Goal: Task Accomplishment & Management: Use online tool/utility

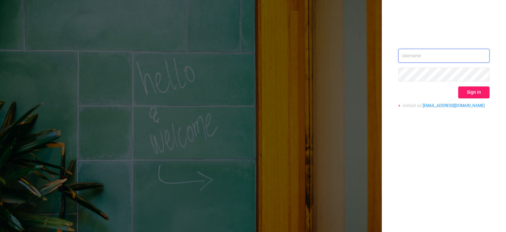
type input "[EMAIL_ADDRESS][DOMAIN_NAME]"
click at [479, 96] on button "Sign in" at bounding box center [473, 92] width 31 height 12
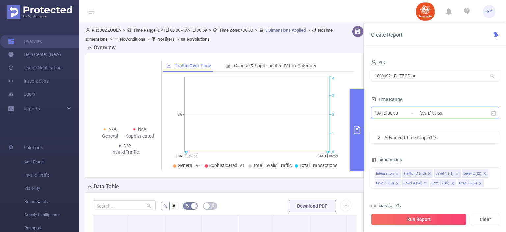
click at [492, 112] on icon at bounding box center [493, 112] width 5 height 5
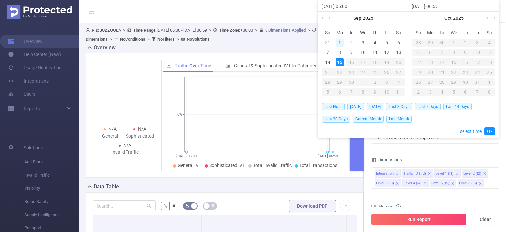
click at [337, 42] on div "1" at bounding box center [340, 43] width 8 height 8
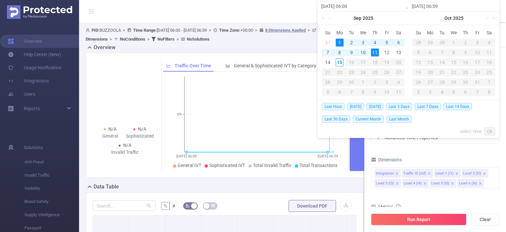
click at [376, 55] on div "11" at bounding box center [375, 52] width 8 height 8
type input "2025-09-01 06:00"
type input "2025-09-11 06:59"
type input "2025-09-01 06:00"
type input "2025-09-11 06:59"
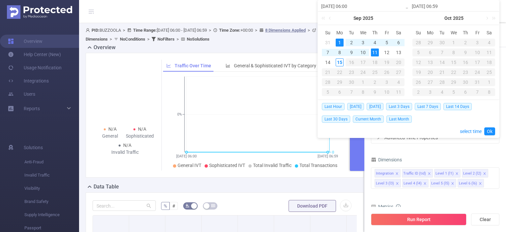
click at [376, 55] on div "11" at bounding box center [375, 52] width 8 height 8
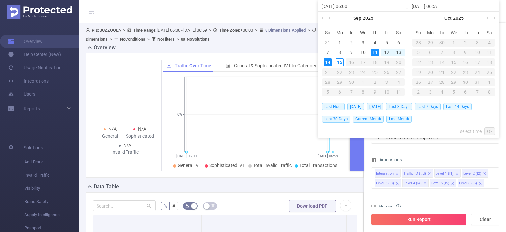
click at [325, 64] on div "14" at bounding box center [328, 62] width 8 height 8
type input "[DATE] 06:00"
type input "[DATE] 06:59"
type input "[DATE] 06:00"
type input "[DATE] 06:59"
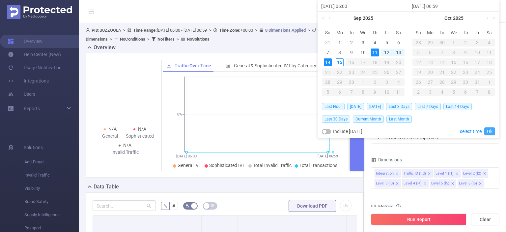
click at [489, 129] on link "Ok" at bounding box center [489, 131] width 11 height 8
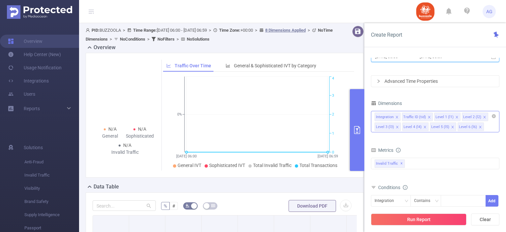
click at [428, 115] on icon "icon: close" at bounding box center [429, 116] width 3 height 3
click at [396, 117] on icon "icon: close" at bounding box center [396, 116] width 3 height 3
click at [452, 131] on div "Level 1 (l1) Level 2 (l2) Level 3 (l3) Level 4 (l4) Level 5 (l5) Level 6 (l6)" at bounding box center [435, 121] width 129 height 21
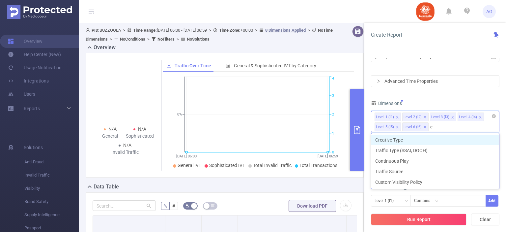
type input "cr"
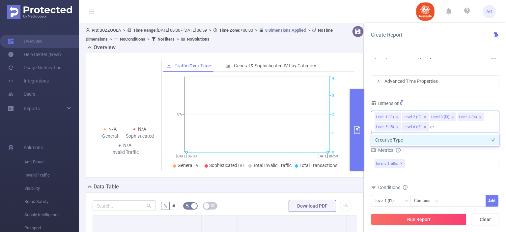
click at [432, 136] on li "Creative Type" at bounding box center [435, 139] width 128 height 11
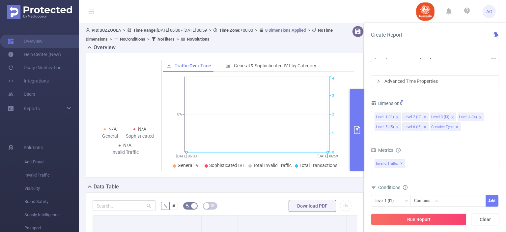
click at [471, 146] on div "Metrics" at bounding box center [435, 150] width 129 height 11
click at [423, 77] on div "Advanced Time Properties" at bounding box center [435, 80] width 128 height 11
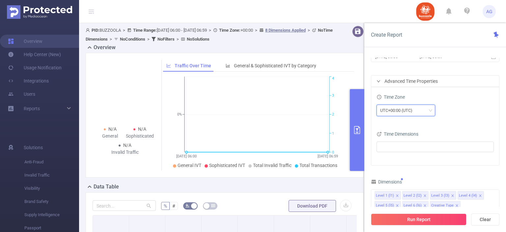
click at [421, 109] on div "UTC+00:00 (UTC)" at bounding box center [405, 110] width 51 height 11
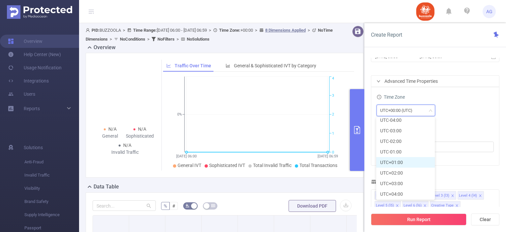
scroll to position [131, 0]
click at [403, 157] on li "UTC+03:00" at bounding box center [405, 162] width 59 height 11
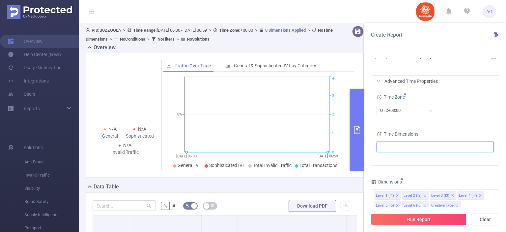
click at [429, 150] on ul at bounding box center [433, 147] width 108 height 10
type input "da"
click at [390, 158] on span at bounding box center [388, 158] width 5 height 5
click at [448, 129] on div "Time Zone UTC+03:00 Time Dimensions Date" at bounding box center [435, 126] width 128 height 78
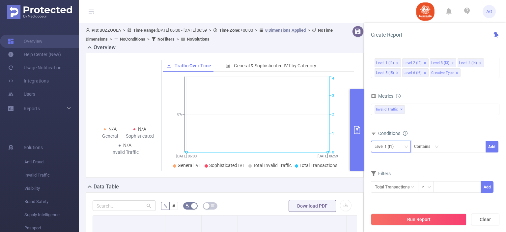
click at [399, 147] on div "Level 1 (l1)" at bounding box center [391, 146] width 33 height 11
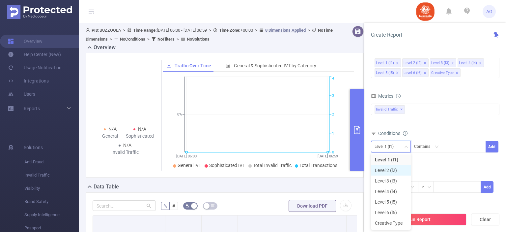
click at [387, 167] on li "Level 2 (l2)" at bounding box center [391, 170] width 40 height 11
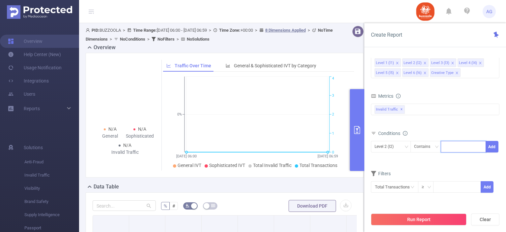
click at [446, 147] on input at bounding box center [446, 146] width 3 height 9
paste input "590852"
type input "590852"
click at [466, 159] on li "590852" at bounding box center [463, 159] width 45 height 11
click at [491, 145] on button "Add" at bounding box center [492, 147] width 13 height 12
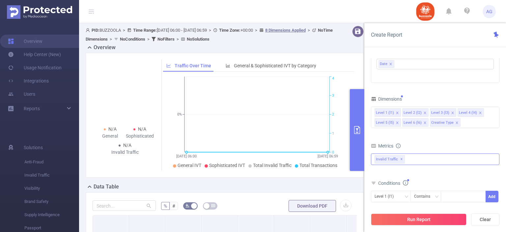
click at [422, 159] on div "Invalid Traffic ✕" at bounding box center [435, 159] width 129 height 12
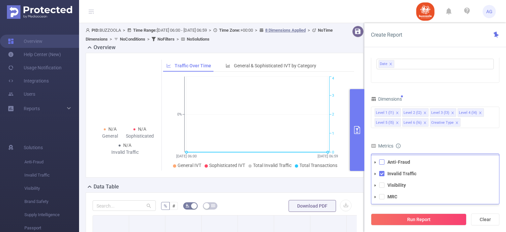
click at [383, 160] on span at bounding box center [381, 161] width 5 height 5
click at [381, 186] on span at bounding box center [381, 184] width 5 height 5
click at [385, 199] on li "MRC" at bounding box center [435, 196] width 128 height 9
click at [381, 197] on span at bounding box center [381, 196] width 5 height 5
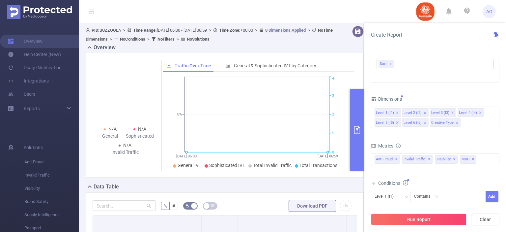
click at [448, 145] on div "Metrics" at bounding box center [435, 146] width 129 height 11
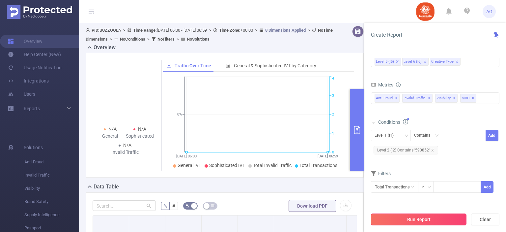
click at [428, 220] on button "Run Report" at bounding box center [419, 219] width 96 height 12
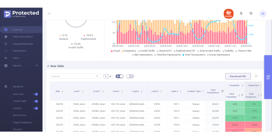
scroll to position [85, 0]
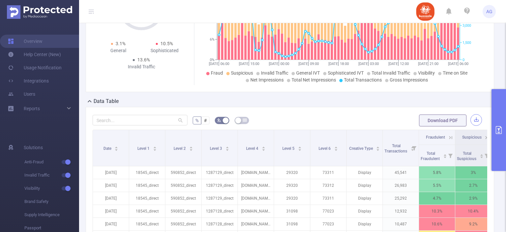
click at [473, 119] on button "button" at bounding box center [477, 120] width 12 height 12
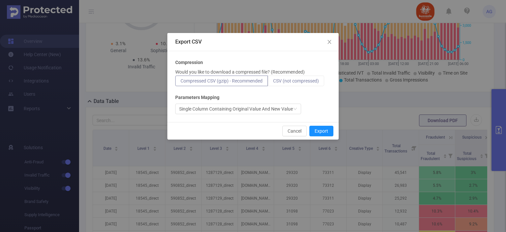
click at [314, 80] on span "CSV (not compressed)" at bounding box center [296, 80] width 46 height 5
click at [273, 82] on input "CSV (not compressed)" at bounding box center [273, 82] width 0 height 0
click at [326, 133] on button "Export" at bounding box center [321, 131] width 24 height 11
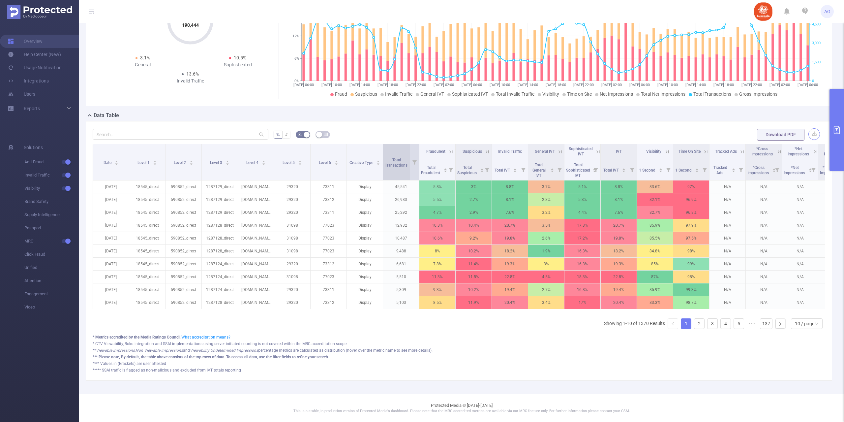
scroll to position [70, 0]
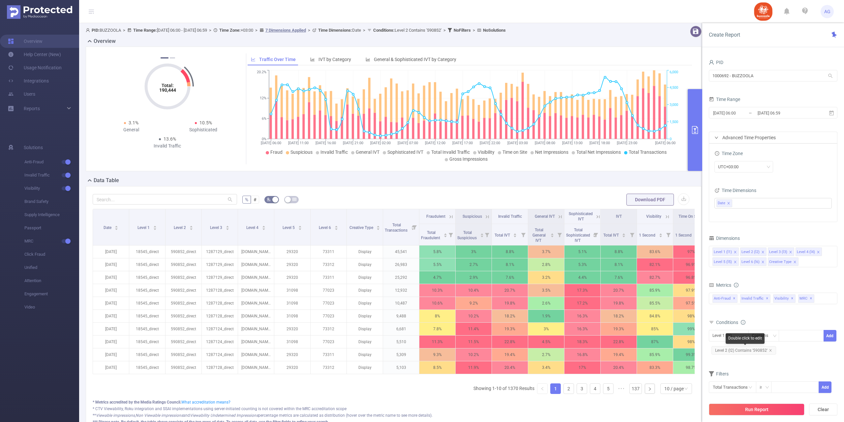
click at [757, 348] on span "Level 2 (l2) Contains '590852'" at bounding box center [743, 350] width 65 height 9
click at [803, 336] on icon "icon: close" at bounding box center [802, 335] width 3 height 3
click at [803, 336] on div at bounding box center [801, 335] width 38 height 11
paste input "583324"
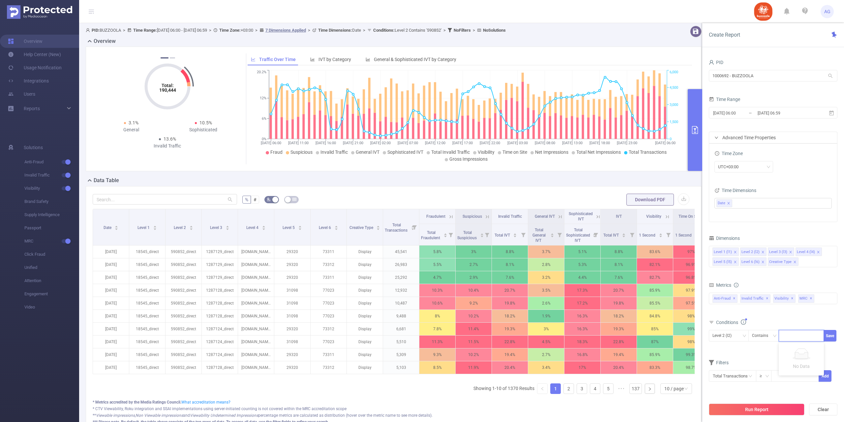
type input "583324"
click at [799, 349] on li "583324" at bounding box center [800, 349] width 45 height 11
click at [829, 336] on button "Save" at bounding box center [829, 336] width 13 height 12
click at [770, 407] on button "Run Report" at bounding box center [757, 409] width 96 height 12
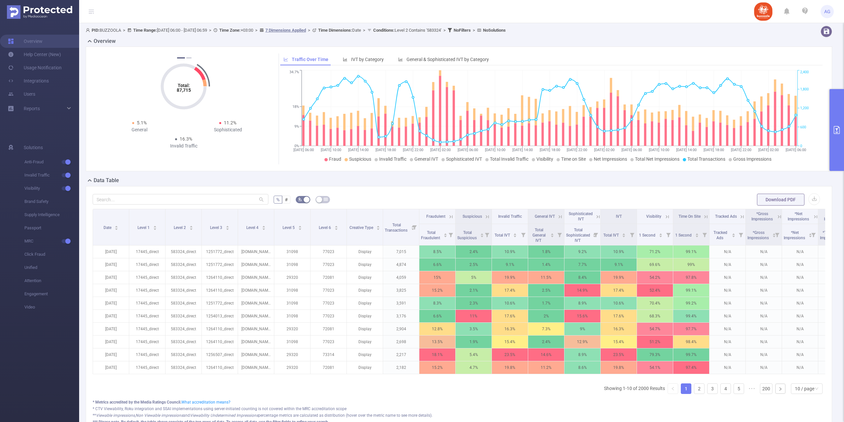
click at [649, 40] on div "Overview" at bounding box center [461, 41] width 751 height 9
click at [808, 201] on button "button" at bounding box center [814, 199] width 12 height 12
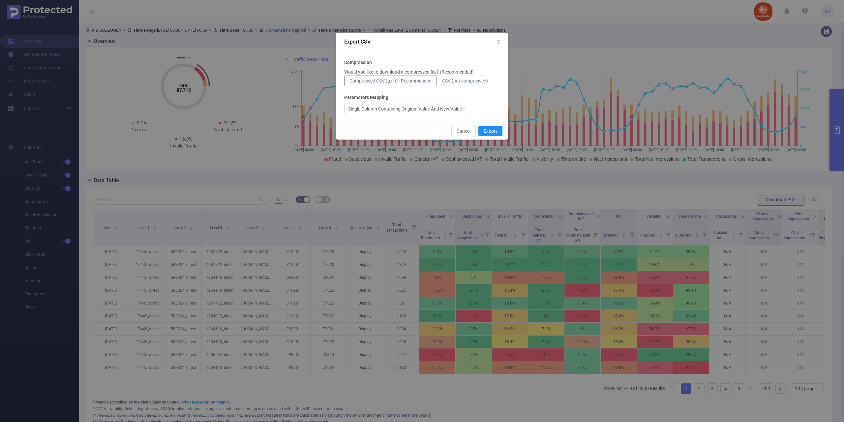
click at [462, 80] on span "CSV (not compressed)" at bounding box center [465, 80] width 46 height 5
click at [442, 82] on input "CSV (not compressed)" at bounding box center [442, 82] width 0 height 0
click at [493, 128] on button "Export" at bounding box center [490, 131] width 24 height 11
